Goal: Feedback & Contribution: Submit feedback/report problem

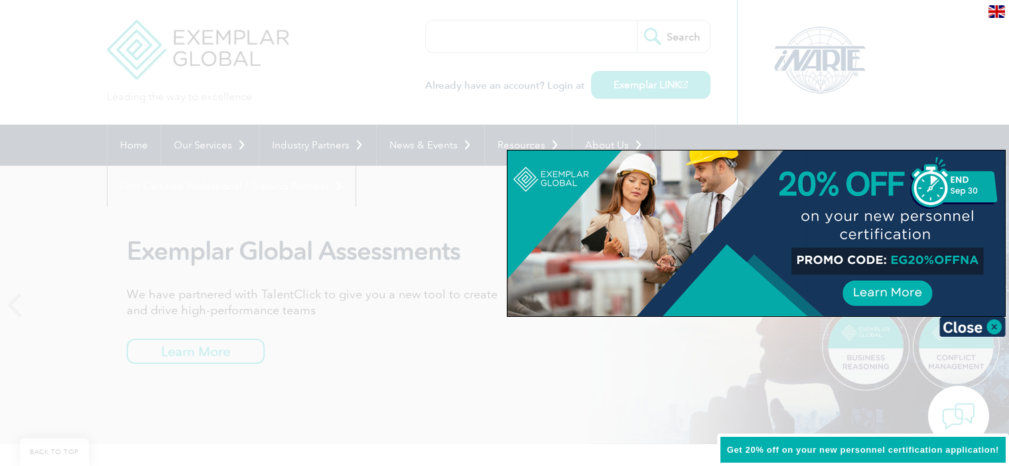
scroll to position [1523, 0]
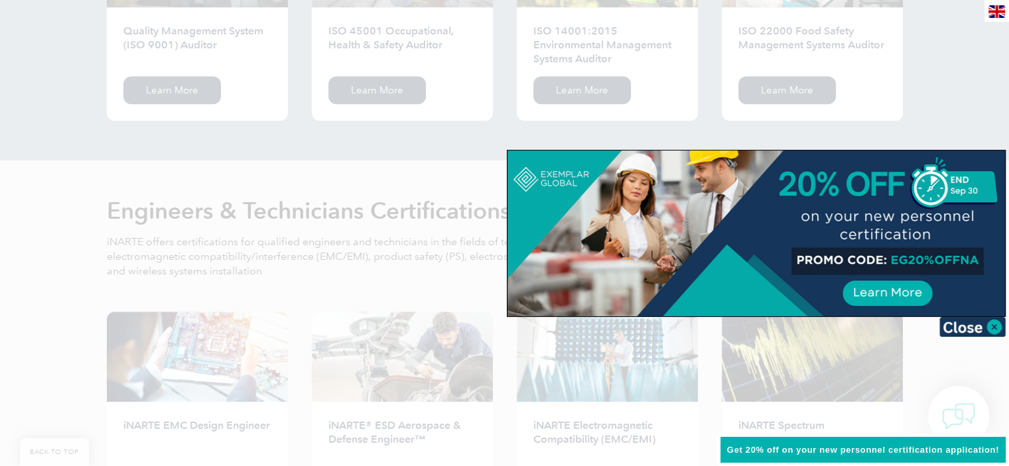
click at [272, 117] on div at bounding box center [504, 233] width 1009 height 466
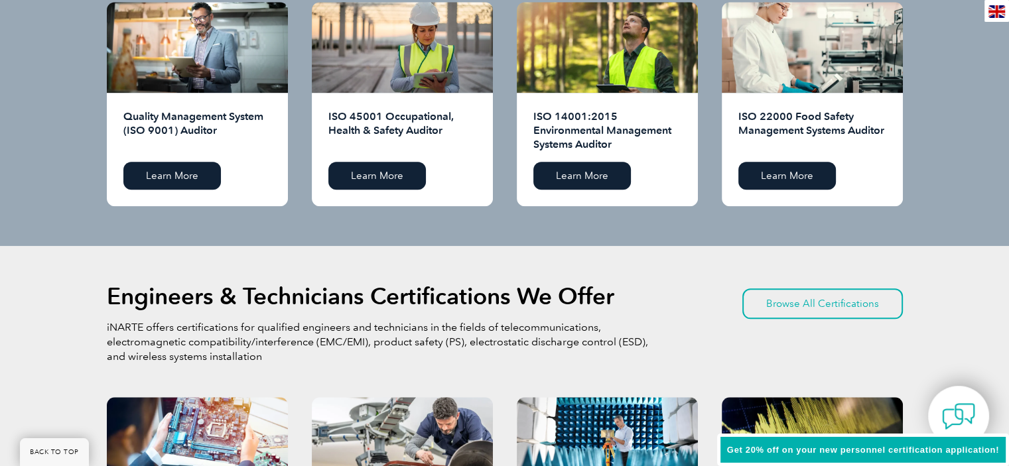
scroll to position [1436, 0]
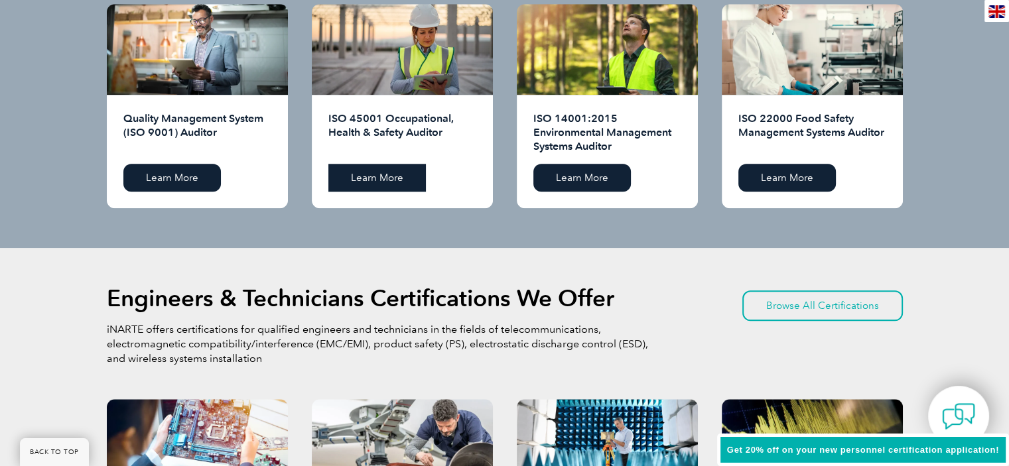
click at [374, 173] on link "Learn More" at bounding box center [377, 178] width 98 height 28
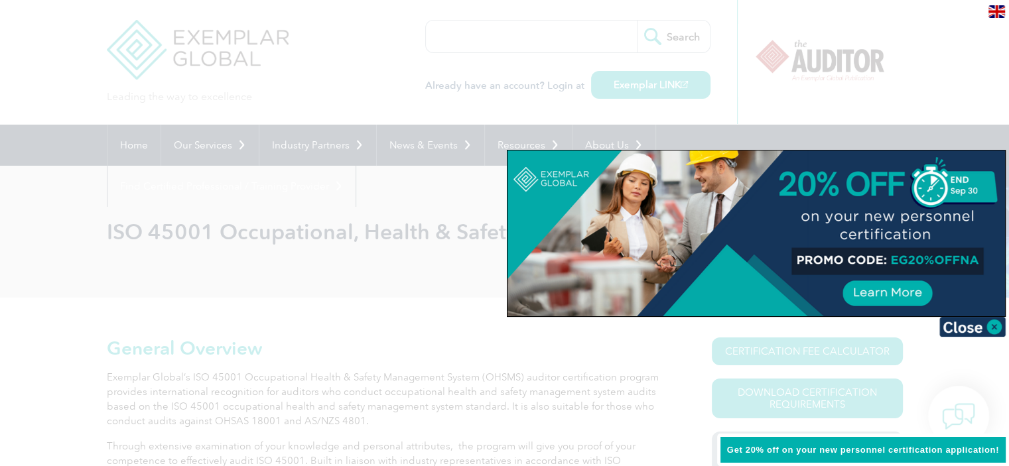
click at [894, 259] on div at bounding box center [757, 234] width 498 height 166
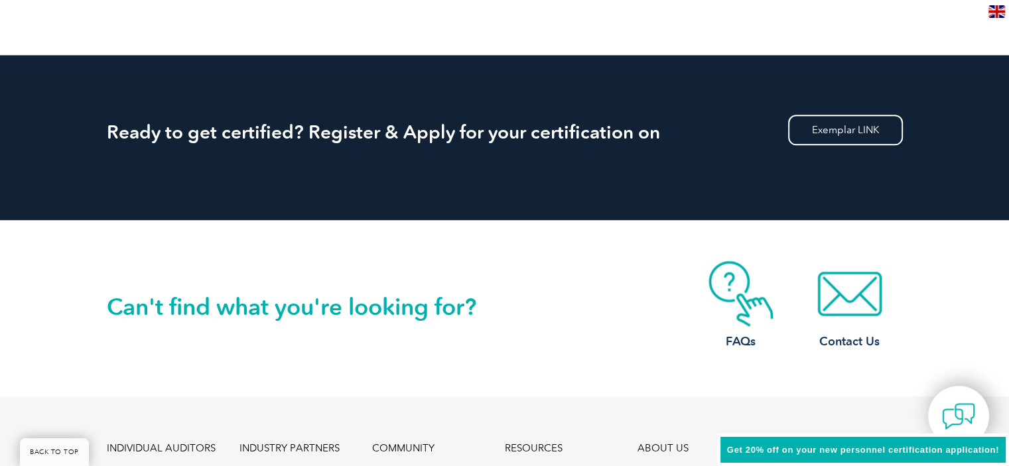
scroll to position [1690, 0]
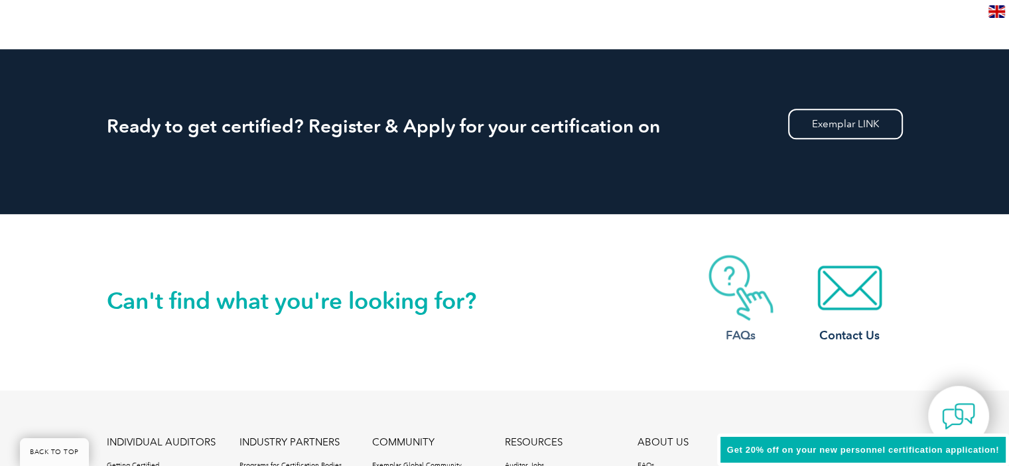
click at [735, 275] on img at bounding box center [741, 288] width 106 height 66
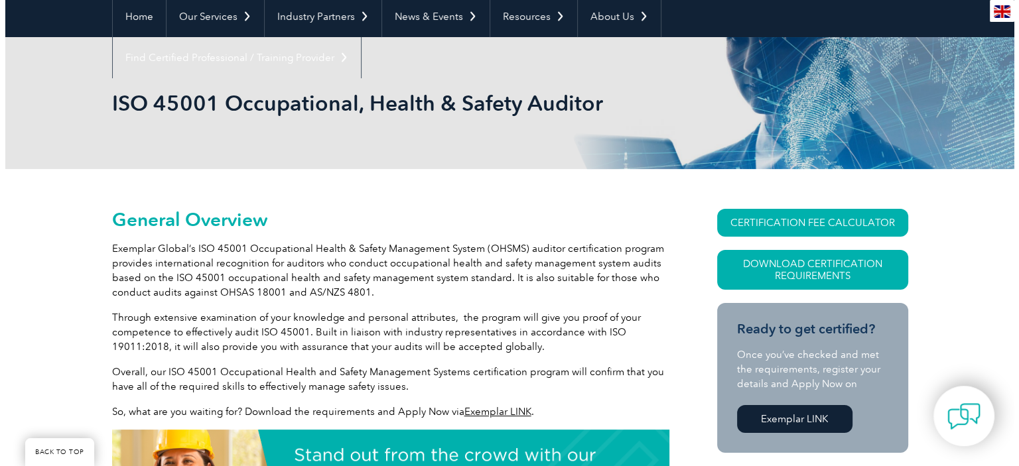
scroll to position [131, 0]
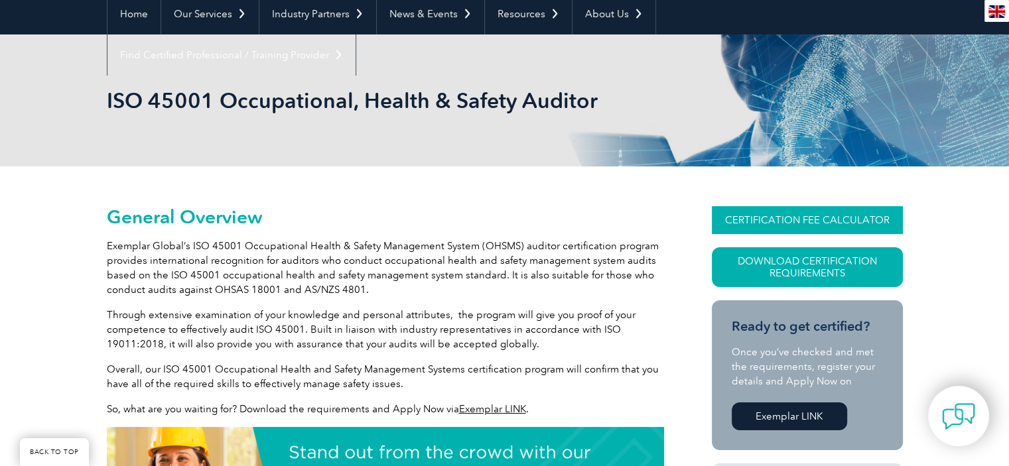
click at [778, 218] on link "CERTIFICATION FEE CALCULATOR" at bounding box center [807, 220] width 191 height 28
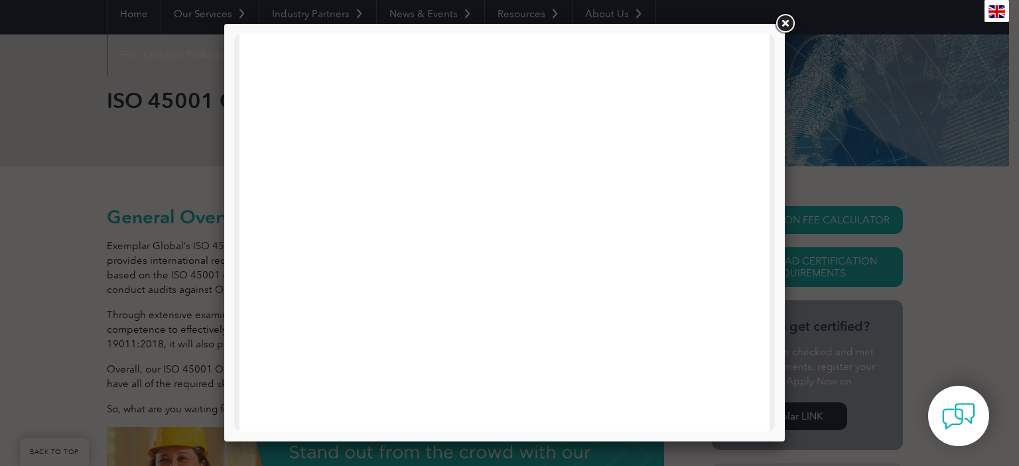
scroll to position [0, 0]
drag, startPoint x: 767, startPoint y: 121, endPoint x: 1001, endPoint y: 66, distance: 240.7
click at [783, 26] on link at bounding box center [785, 24] width 24 height 24
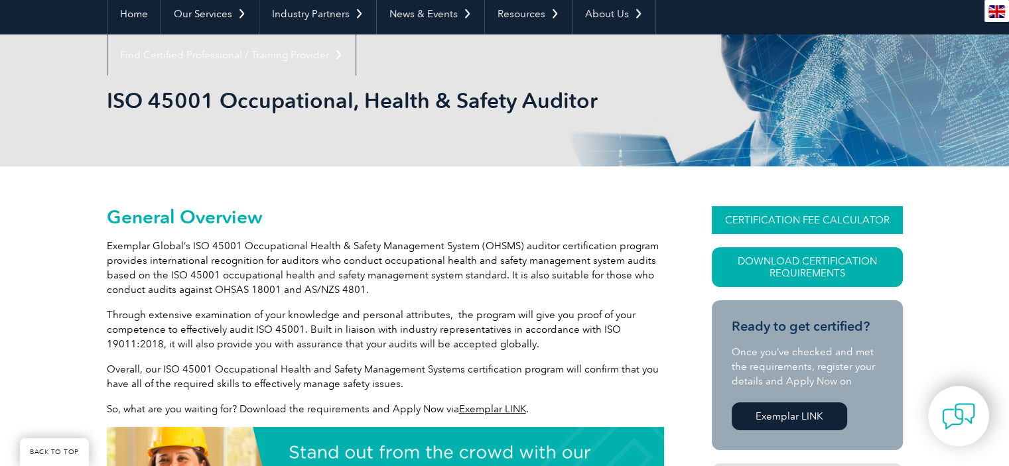
click at [800, 214] on link "CERTIFICATION FEE CALCULATOR" at bounding box center [807, 220] width 191 height 28
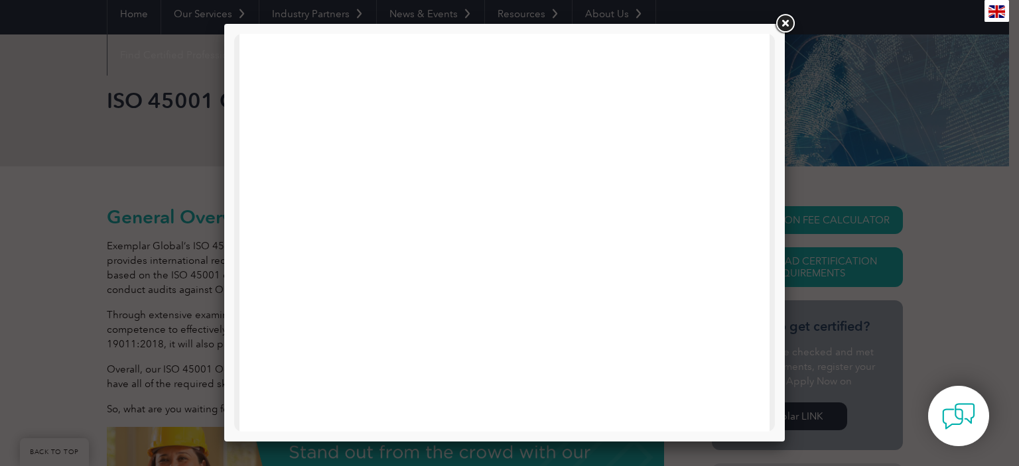
click at [787, 23] on link at bounding box center [785, 24] width 24 height 24
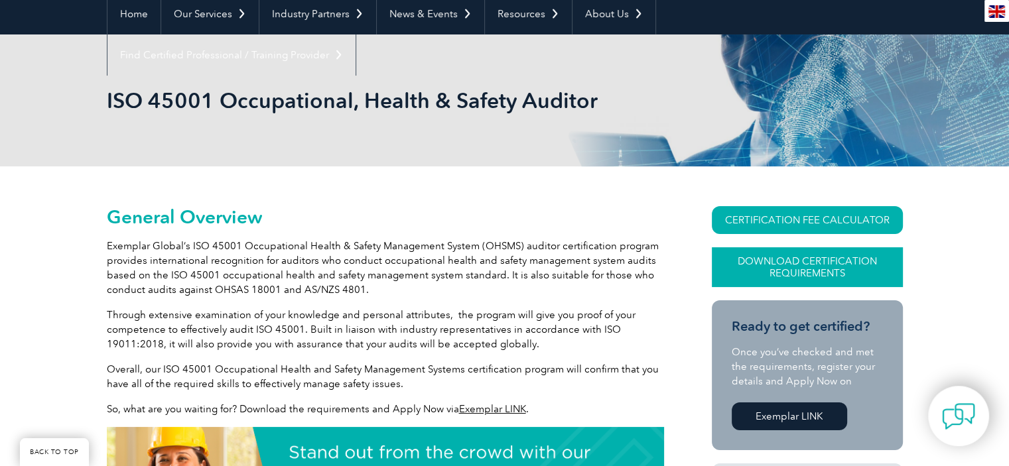
click at [786, 262] on link "Download Certification Requirements" at bounding box center [807, 267] width 191 height 40
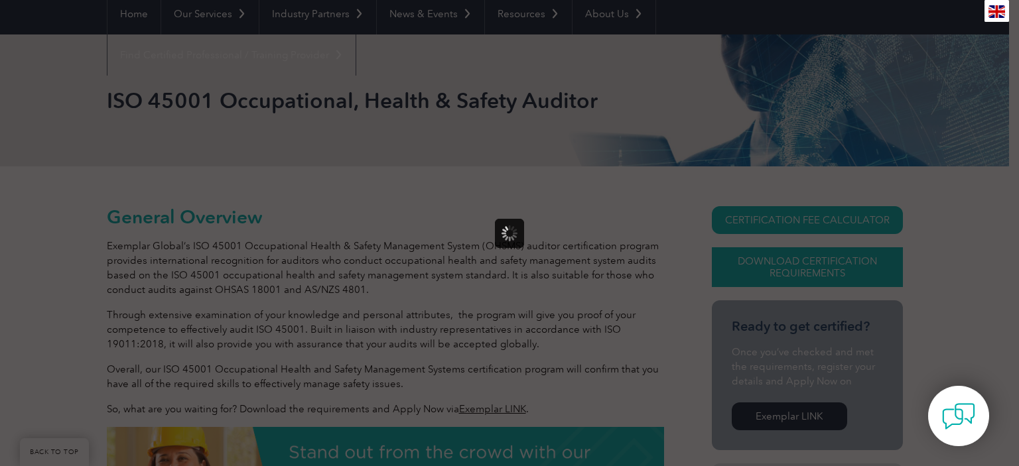
click at [786, 262] on div at bounding box center [509, 233] width 1019 height 466
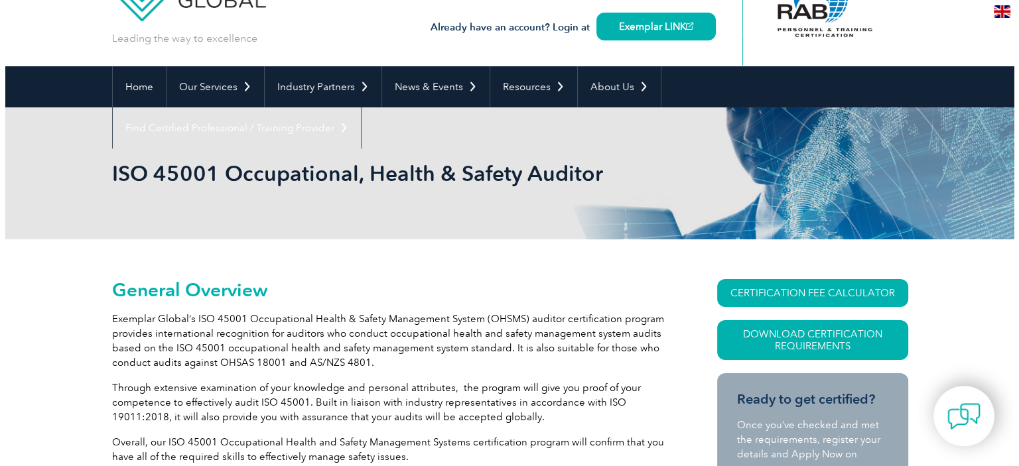
scroll to position [68, 0]
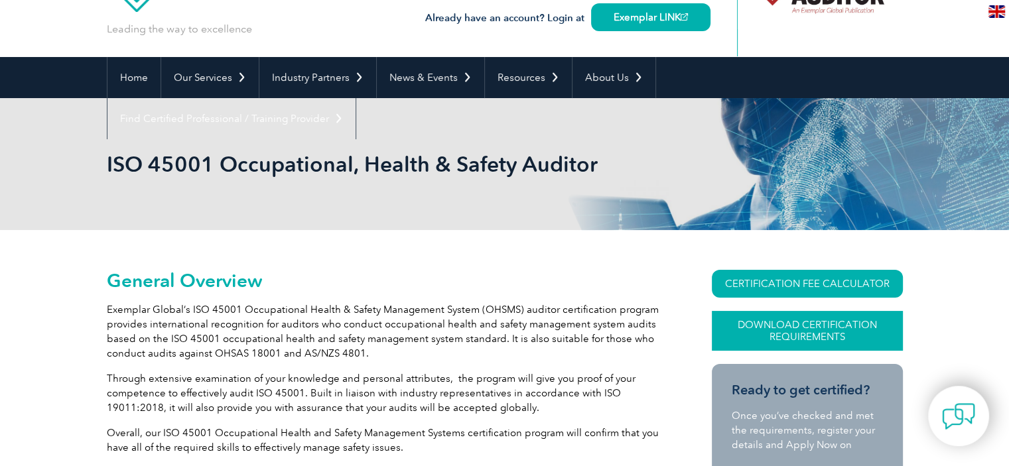
click at [810, 328] on link "Download Certification Requirements" at bounding box center [807, 331] width 191 height 40
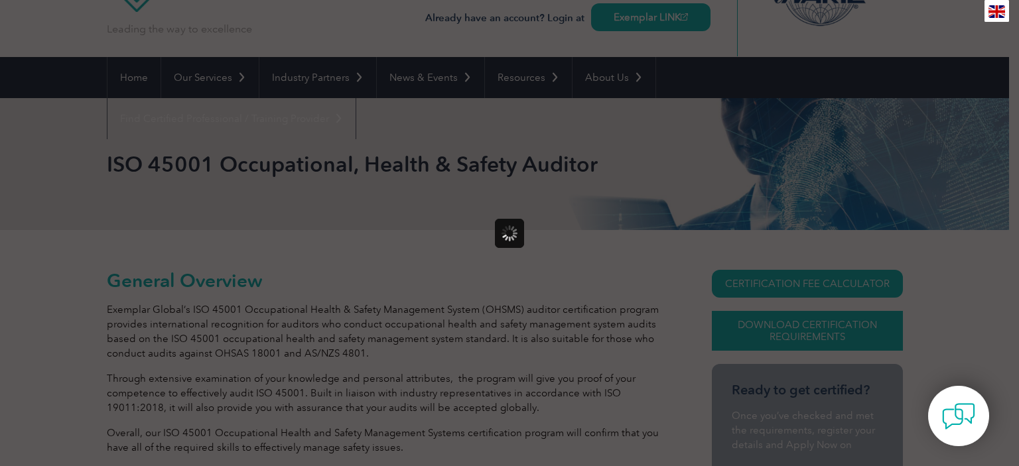
scroll to position [0, 0]
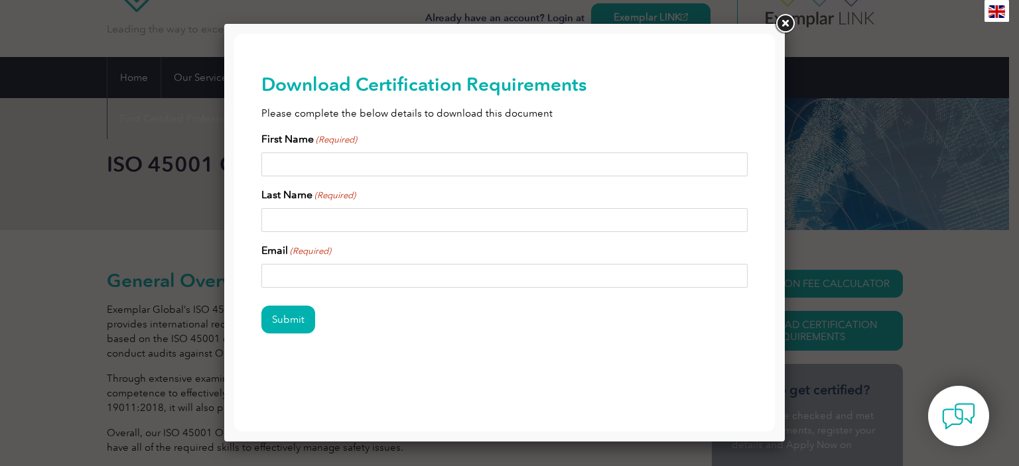
click at [403, 165] on input "First Name (Required)" at bounding box center [504, 165] width 487 height 24
type input "Paul"
type input "Christiansen"
type input "paul@winsland.co.nz"
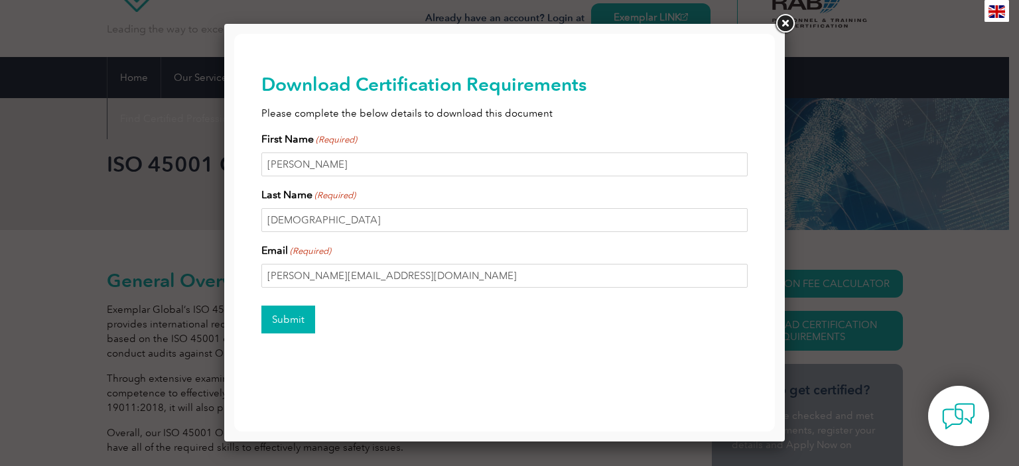
click at [293, 324] on input "Submit" at bounding box center [288, 320] width 54 height 28
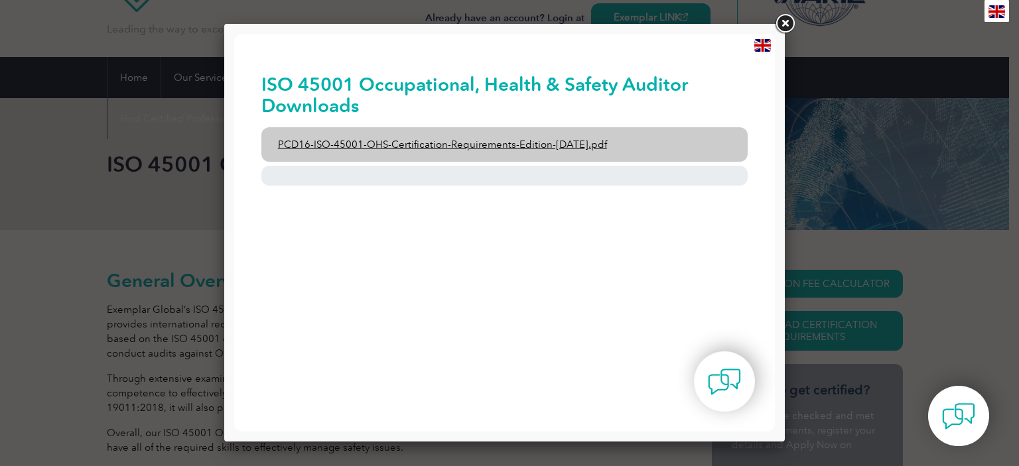
click at [535, 140] on link "PCD16-ISO-45001-OHS-Certification-Requirements-Edition-2-April-2022.pdf" at bounding box center [504, 144] width 487 height 34
click at [541, 157] on link "PCD16-ISO-45001-OHS-Certification-Requirements-Edition-2-April-2022.pdf" at bounding box center [504, 144] width 487 height 34
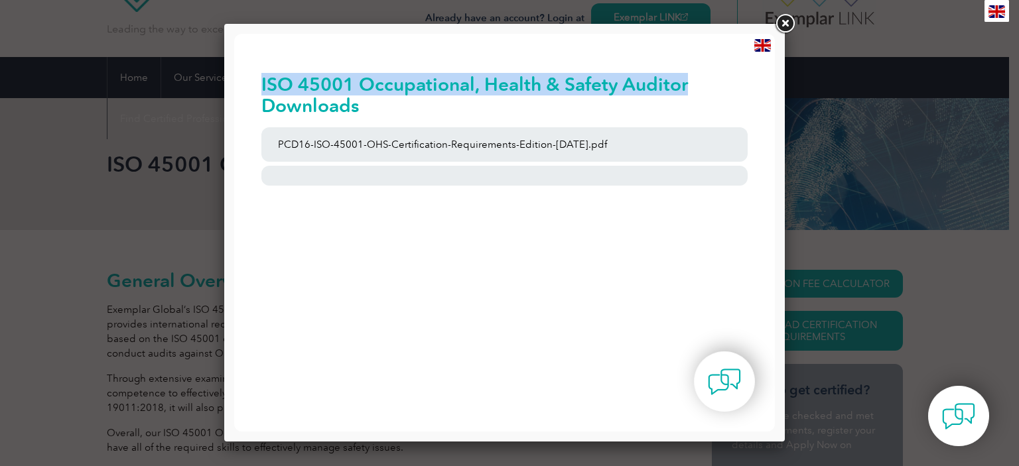
drag, startPoint x: 263, startPoint y: 80, endPoint x: 689, endPoint y: 92, distance: 426.1
click at [689, 92] on h2 "ISO 45001 Occupational, Health & Safety Auditor Downloads" at bounding box center [504, 95] width 487 height 42
click at [645, 79] on h2 "ISO 45001 Occupational, Health & Safety Auditor Downloads" at bounding box center [504, 95] width 487 height 42
drag, startPoint x: 694, startPoint y: 86, endPoint x: 251, endPoint y: 62, distance: 443.2
click at [251, 62] on div "ISO 45001 Occupational, Health & Safety Auditor Downloads PCD16-ISO-45001-OHS-C…" at bounding box center [504, 135] width 541 height 202
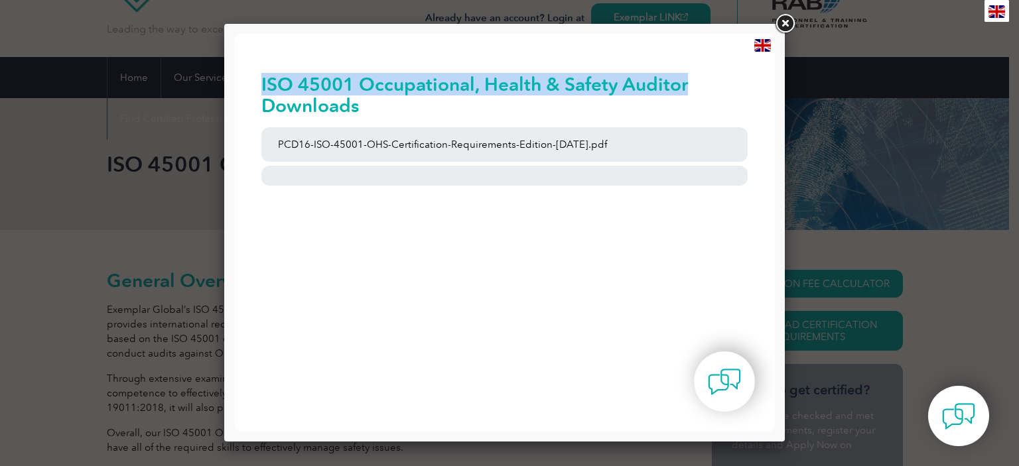
copy h2 "ISO 45001 Occupational, Health & Safety Auditor"
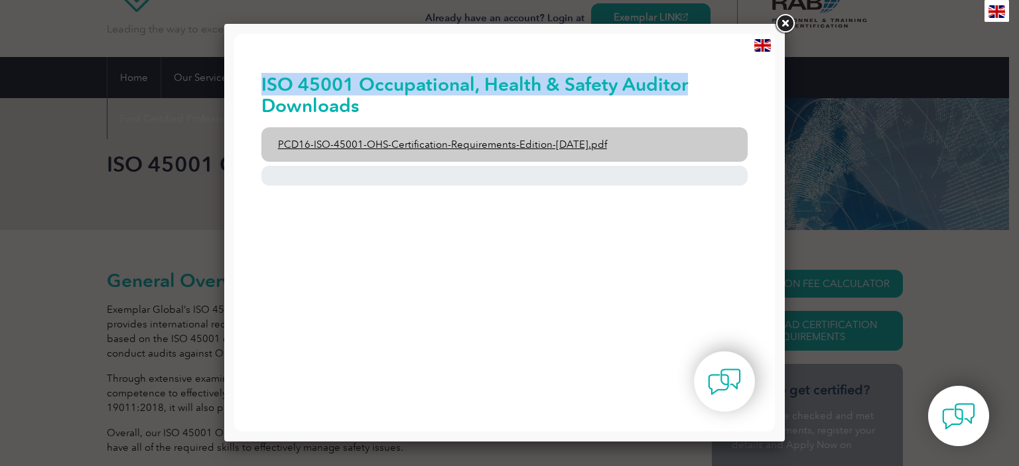
click at [405, 142] on link "PCD16-ISO-45001-OHS-Certification-Requirements-Edition-2-April-2022.pdf" at bounding box center [504, 144] width 487 height 34
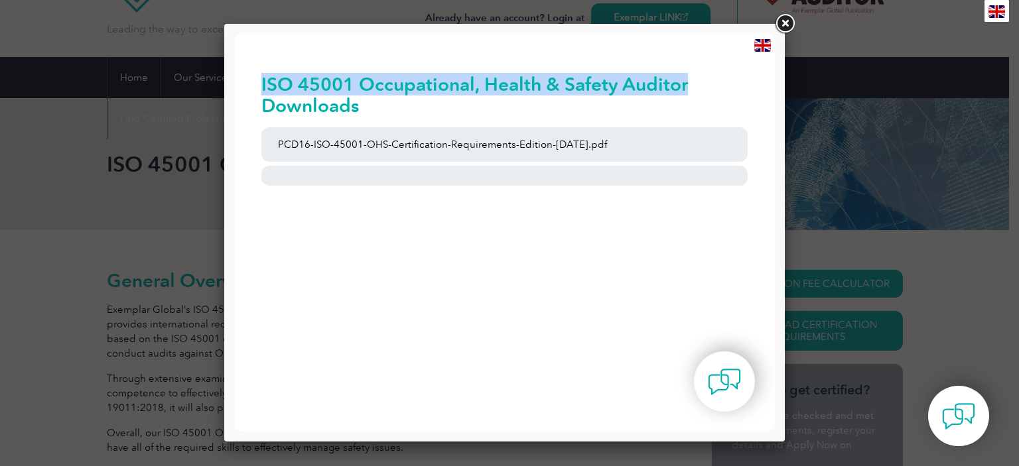
click at [780, 26] on link at bounding box center [785, 24] width 24 height 24
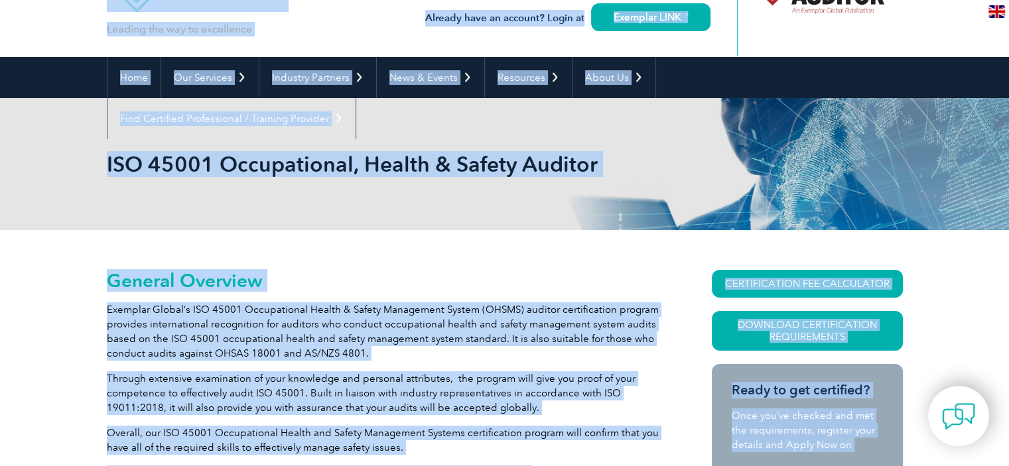
drag, startPoint x: 1005, startPoint y: 48, endPoint x: 987, endPoint y: -29, distance: 79.7
click at [987, 0] on html "BACK TO TOP Leading the way to excellence Search" at bounding box center [504, 165] width 1009 height 466
click at [129, 78] on link "Home" at bounding box center [133, 77] width 53 height 41
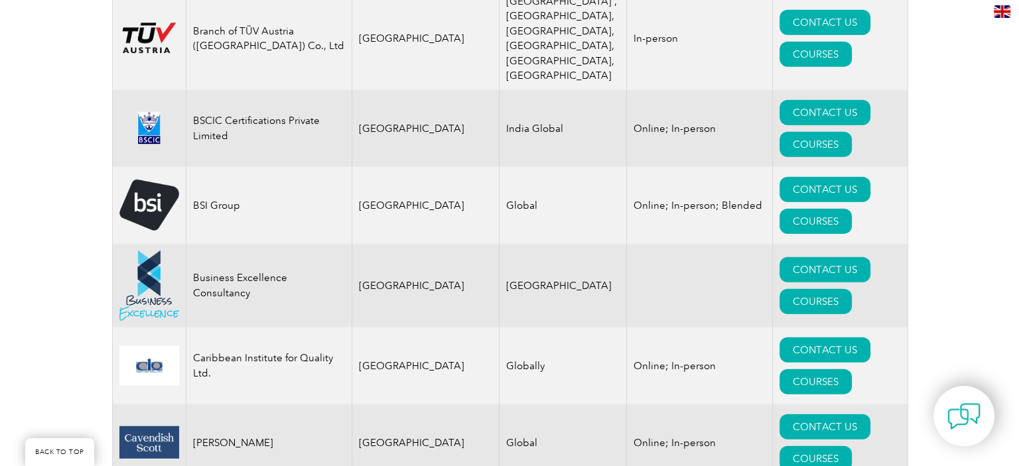
scroll to position [3280, 0]
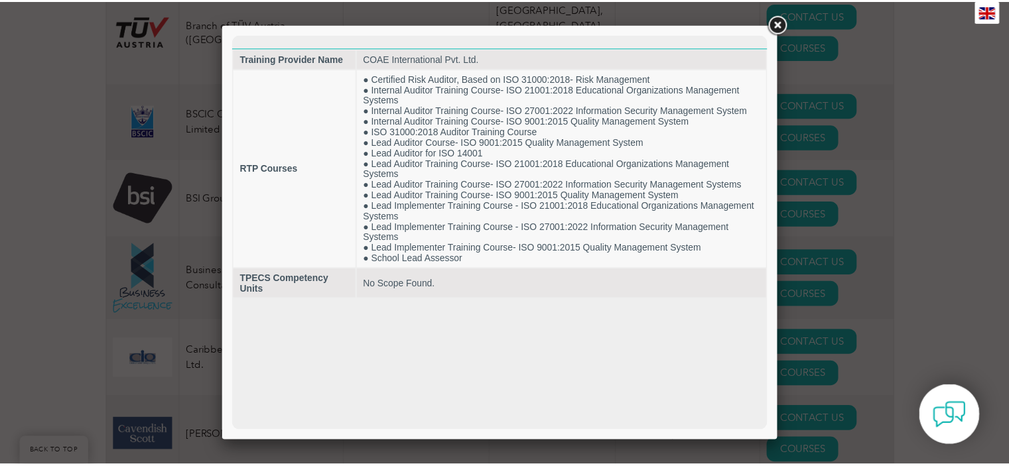
scroll to position [0, 0]
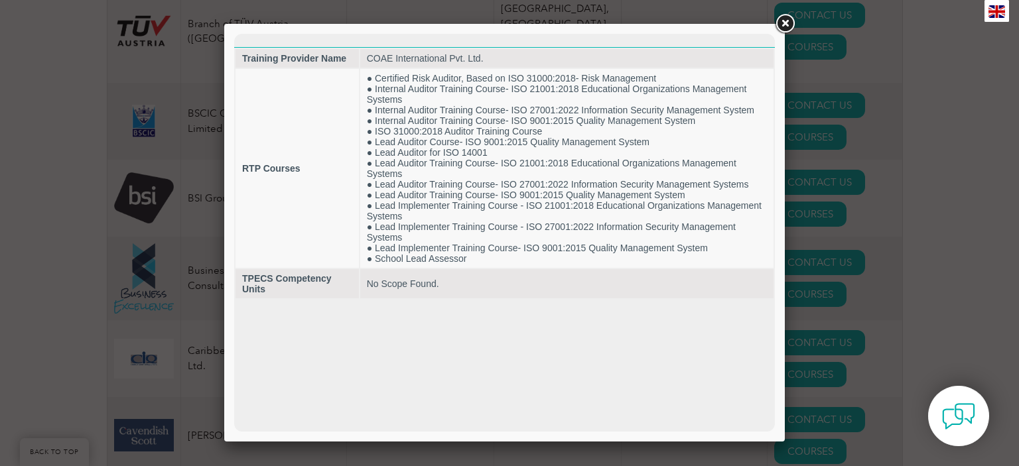
click at [790, 28] on link at bounding box center [785, 24] width 24 height 24
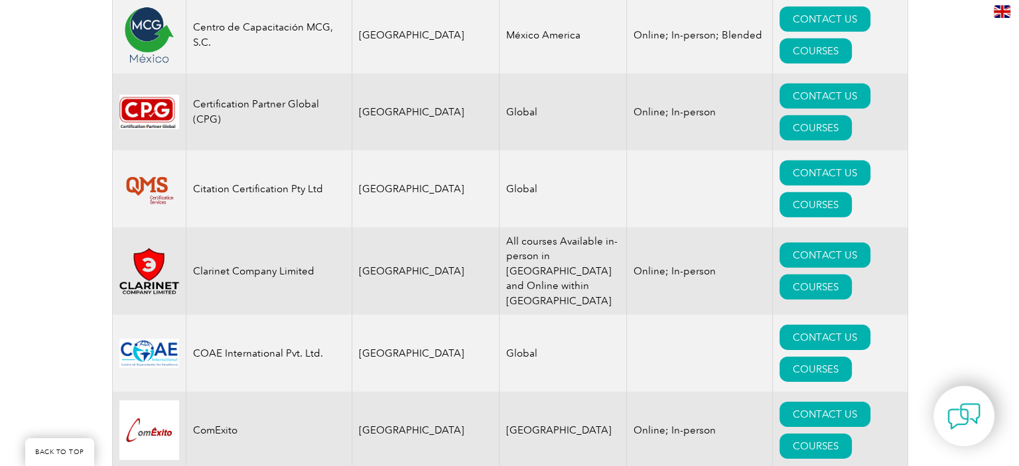
scroll to position [1311, 0]
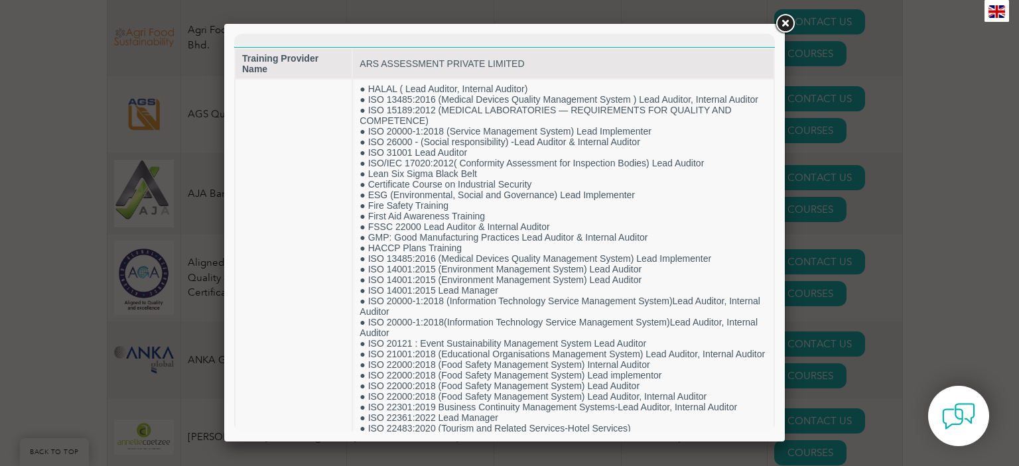
scroll to position [0, 0]
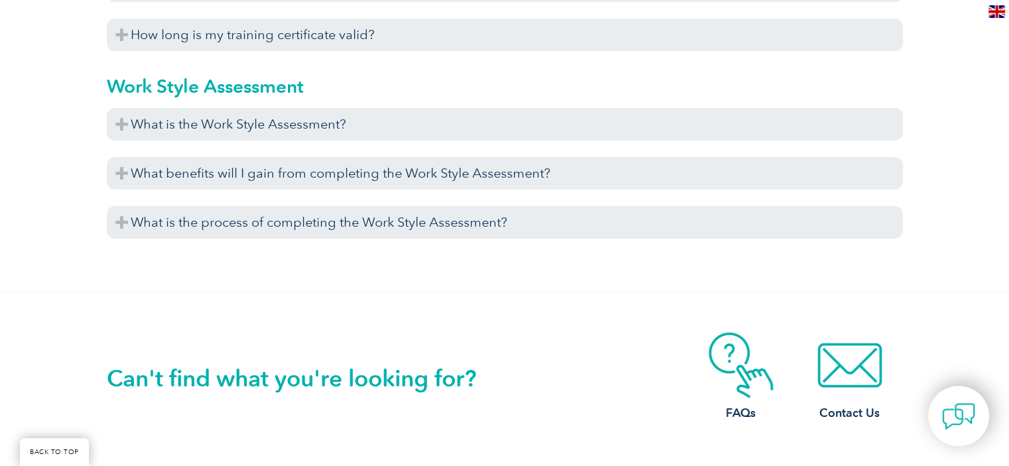
scroll to position [4971, 0]
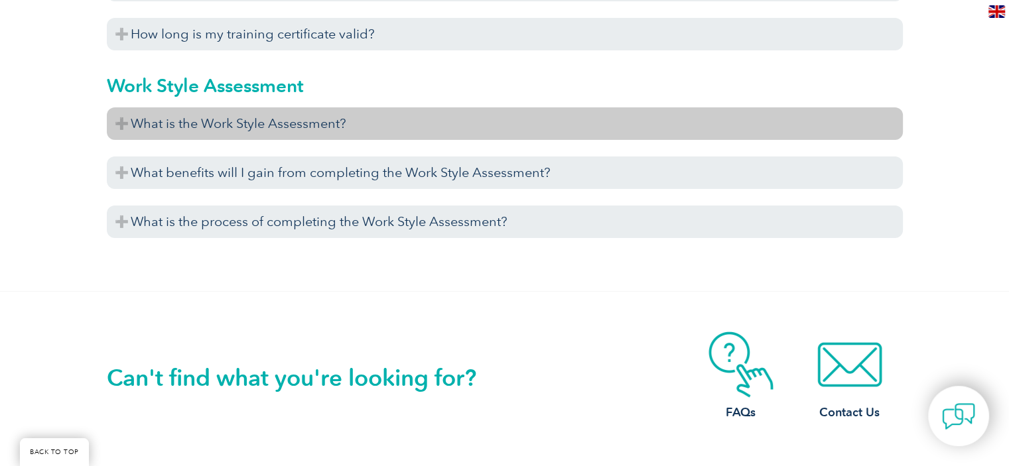
click at [130, 127] on h3 "What is the Work Style Assessment?" at bounding box center [505, 123] width 796 height 33
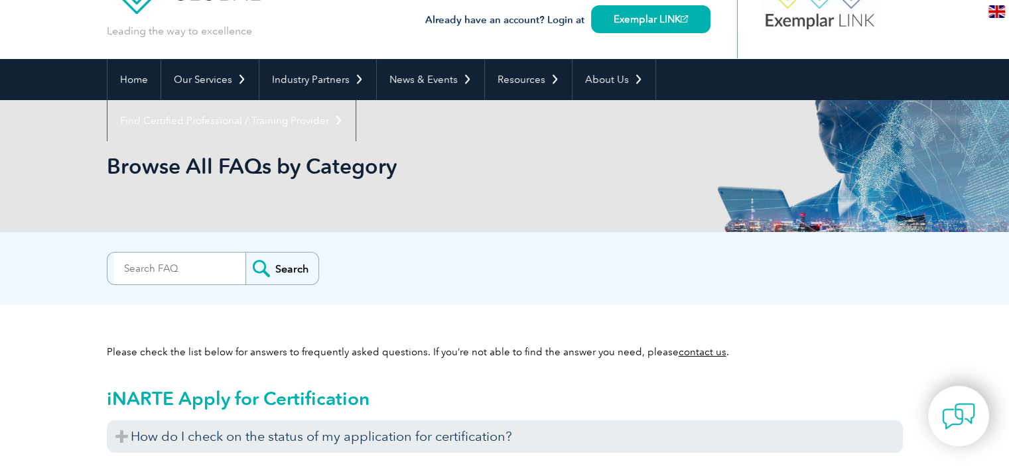
scroll to position [0, 0]
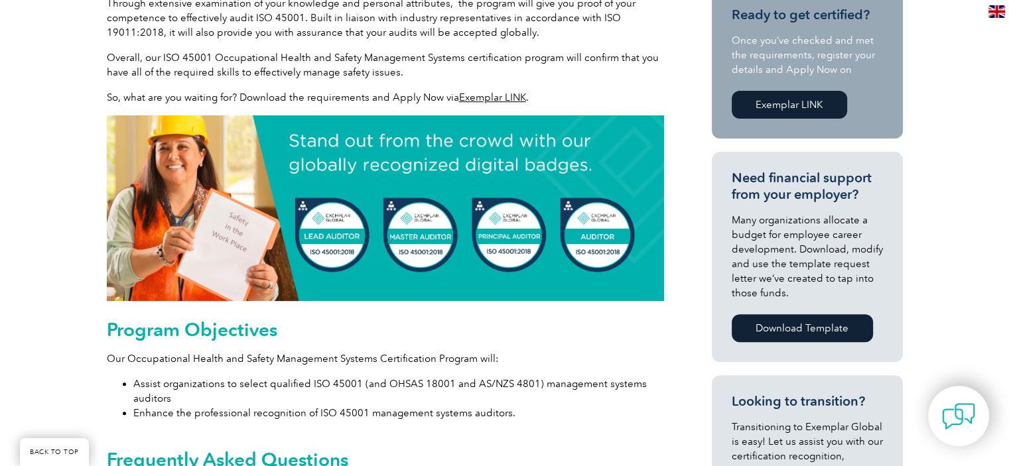
scroll to position [517, 0]
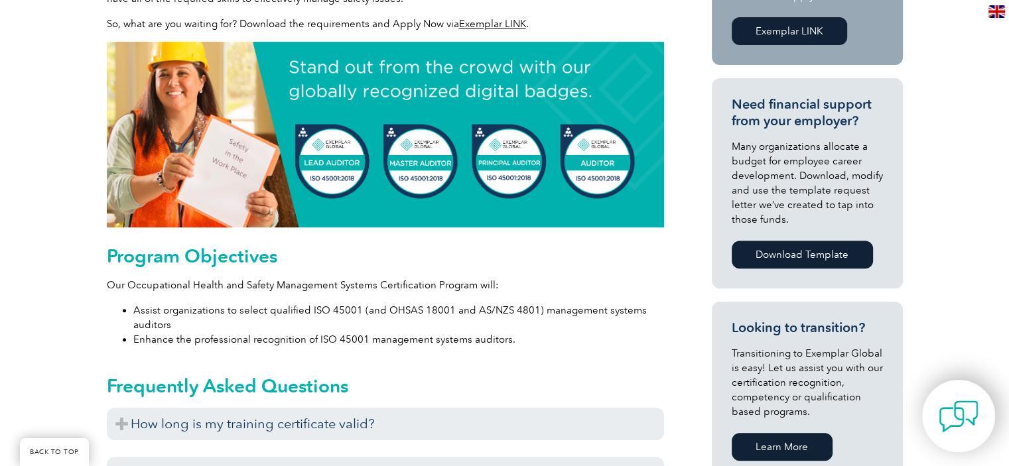
click at [949, 419] on img at bounding box center [959, 417] width 40 height 40
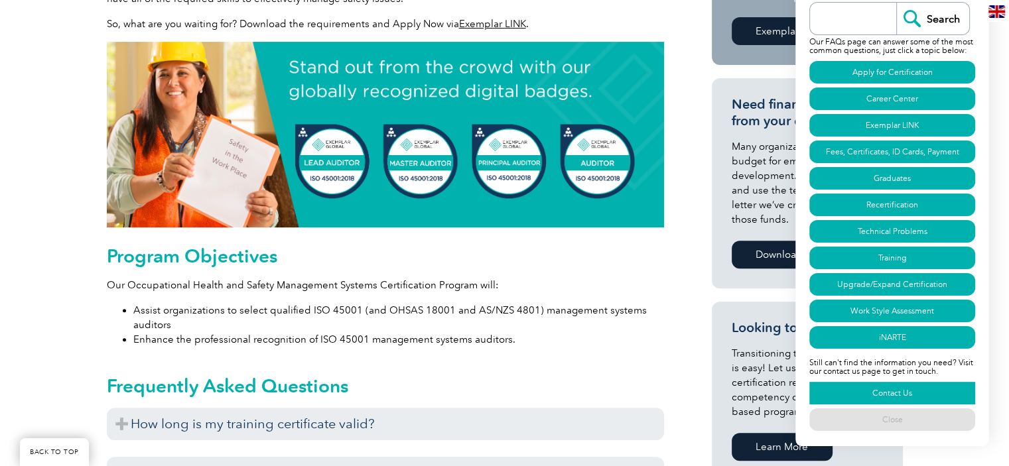
click at [892, 396] on link "Contact Us" at bounding box center [892, 393] width 166 height 23
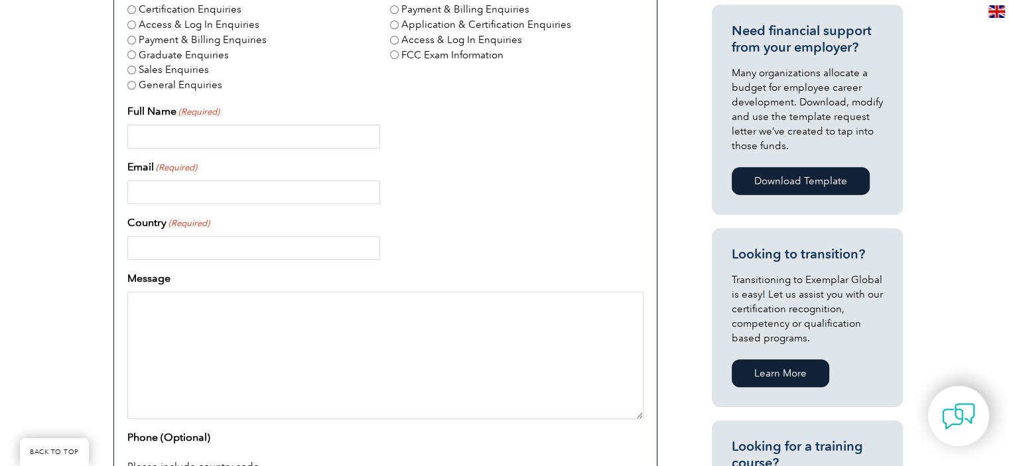
scroll to position [503, 0]
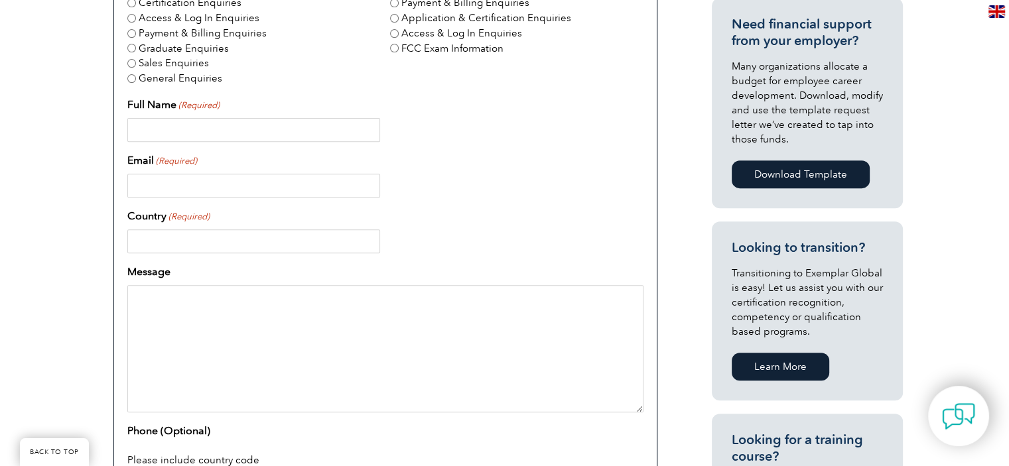
click at [166, 300] on textarea "Message" at bounding box center [385, 348] width 516 height 127
paste textarea "10 days audit experience using ISO 45001:2018 as the referenced standard"
click at [276, 294] on textarea "Your criteria for certification for 10 days audit experience using ISO 45001:20…" at bounding box center [385, 348] width 516 height 127
paste textarea "ISO 45001 Occupational, Health & Safety Auditor"
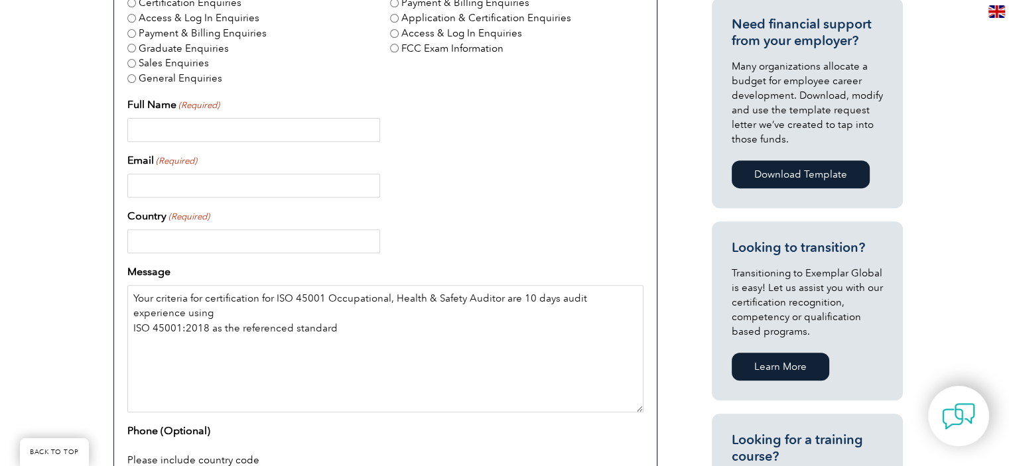
paste textarea "ISO 45001:2018 training certificate"
click at [351, 312] on textarea "Your criteria for certification for ISO 45001 Occupational, Health & Safety Aud…" at bounding box center [385, 348] width 516 height 127
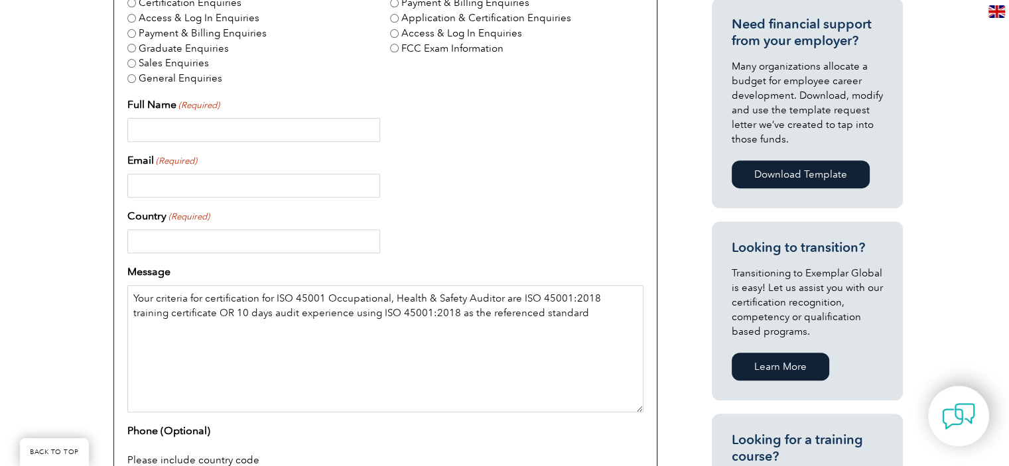
click at [564, 305] on textarea "Your criteria for certification for ISO 45001 Occupational, Health & Safety Aud…" at bounding box center [385, 348] width 516 height 127
click at [546, 315] on textarea "Your criteria for certification for ISO 45001 Occupational, Health & Safety Aud…" at bounding box center [385, 348] width 516 height 127
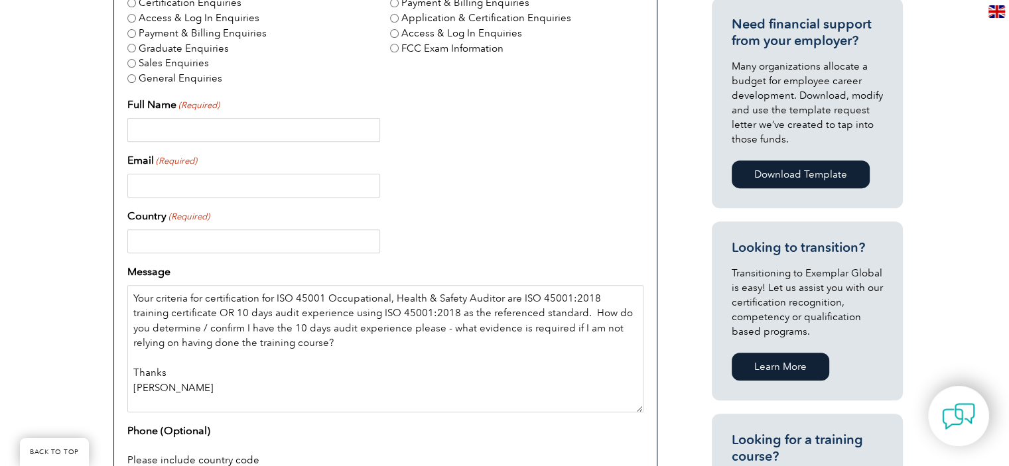
type textarea "Your criteria for certification for ISO 45001 Occupational, Health & Safety Aud…"
click at [216, 133] on input "Full Name (Required)" at bounding box center [253, 130] width 253 height 24
type input "Paul Christiansen"
type input "paul@winsland.co.nz"
type input "New Zealand"
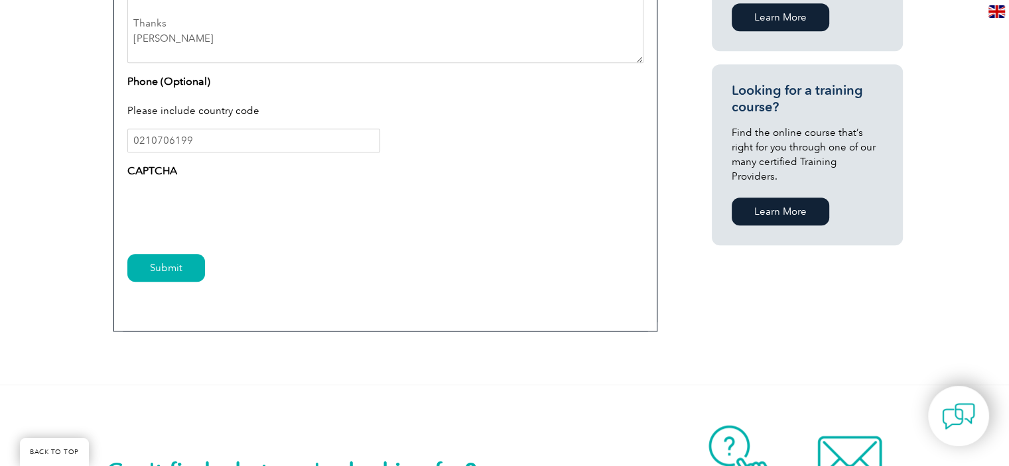
scroll to position [882, 0]
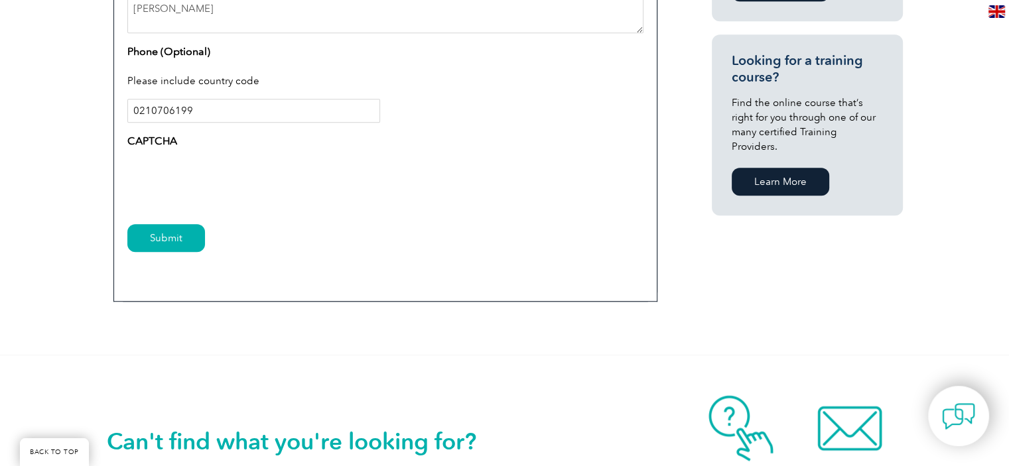
drag, startPoint x: 138, startPoint y: 109, endPoint x: 129, endPoint y: 109, distance: 9.3
click at [129, 109] on input "0210706199" at bounding box center [253, 111] width 253 height 24
type input "+64 210706199"
click at [188, 245] on input "Submit" at bounding box center [166, 238] width 78 height 28
